Goal: Task Accomplishment & Management: Manage account settings

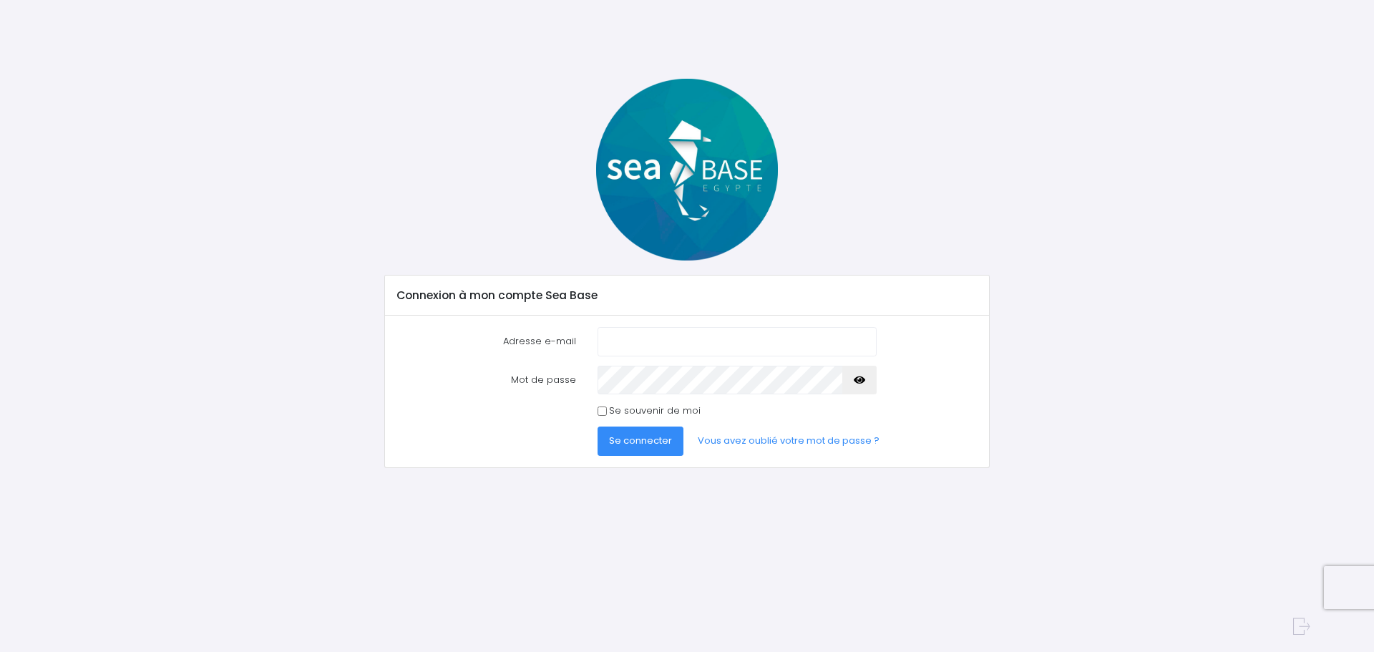
type input "alix.mass@live.fr"
click at [631, 442] on span "Se connecter" at bounding box center [640, 441] width 63 height 14
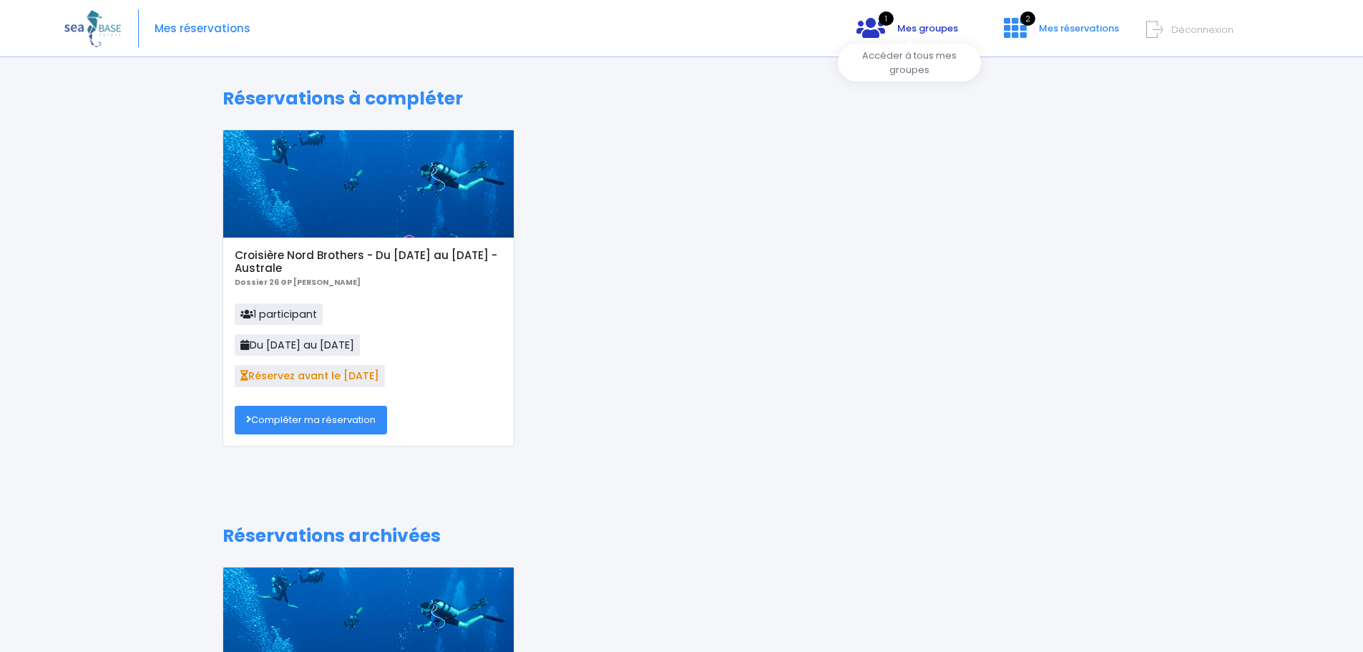
click at [901, 36] on link "1 Mes groupes" at bounding box center [907, 33] width 125 height 14
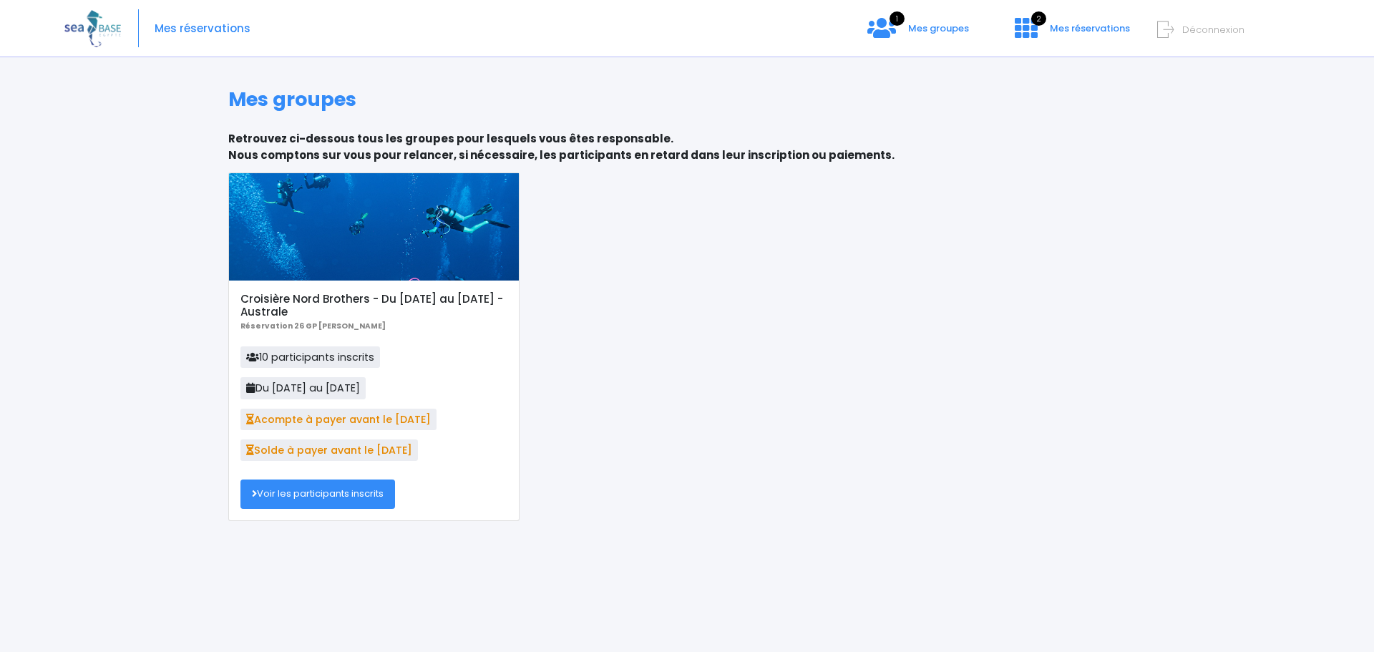
click at [321, 489] on link "Voir les participants inscrits" at bounding box center [317, 493] width 155 height 29
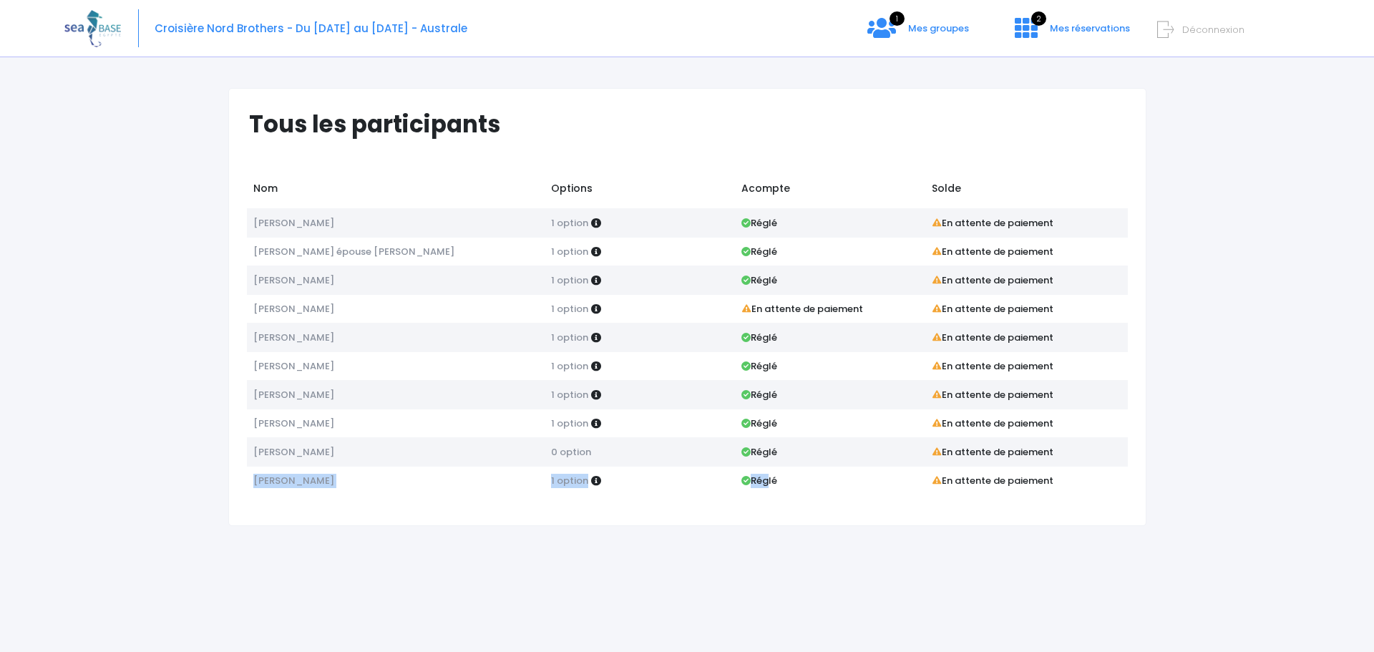
drag, startPoint x: 246, startPoint y: 481, endPoint x: 763, endPoint y: 479, distance: 516.7
click at [763, 479] on tr "Thierry HERISSON 1 option Réglé En attente de paiement" at bounding box center [687, 480] width 881 height 29
drag, startPoint x: 849, startPoint y: 495, endPoint x: 847, endPoint y: 485, distance: 9.5
click at [849, 495] on div "Tous les participants Nom Options Acompte Solde Alix masseline 1 option Réglé 1…" at bounding box center [687, 307] width 918 height 438
click at [1075, 39] on link "2 Mes réservations" at bounding box center [1070, 33] width 135 height 14
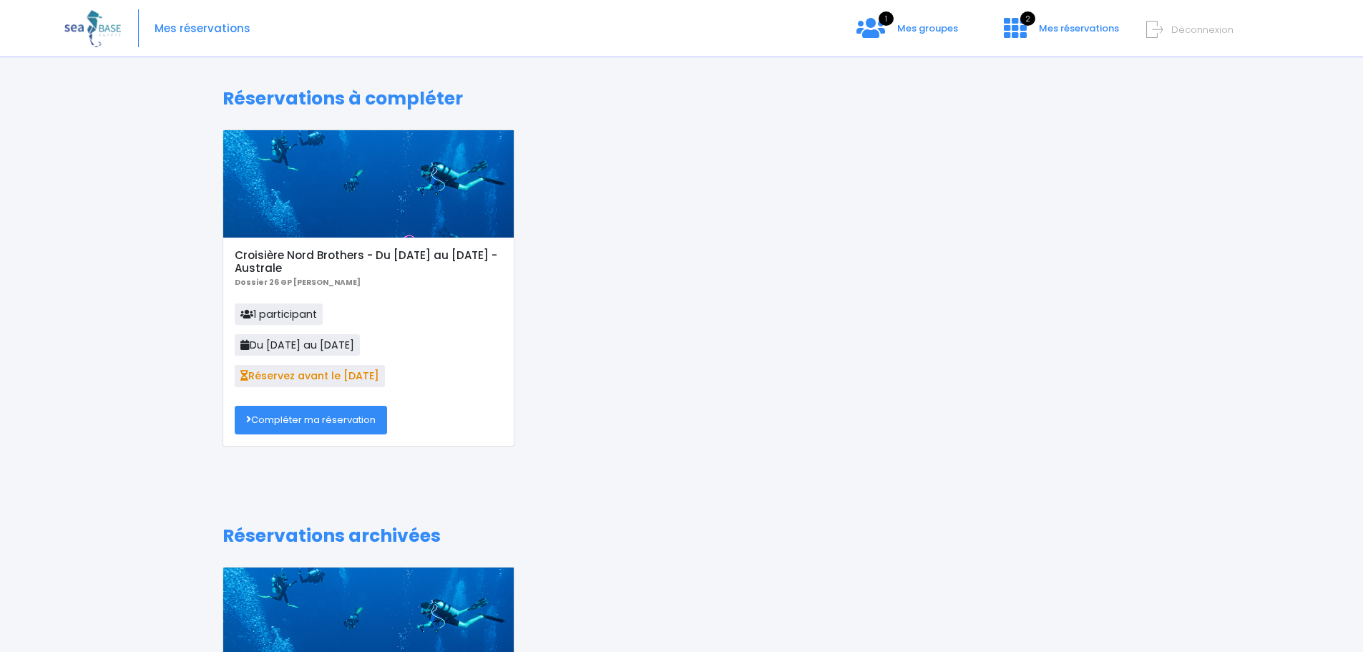
click at [316, 413] on link "Compléter ma réservation" at bounding box center [311, 420] width 152 height 29
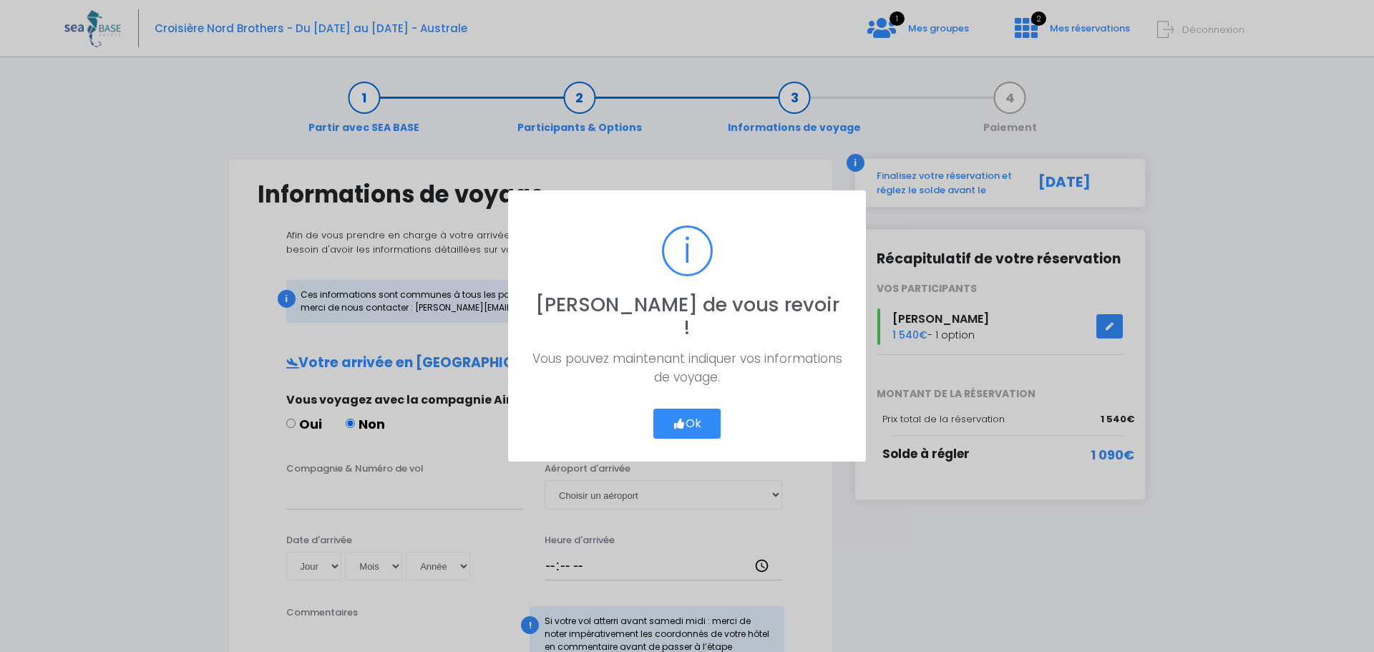
click at [697, 409] on button "Ok" at bounding box center [686, 424] width 67 height 30
